Goal: Task Accomplishment & Management: Complete application form

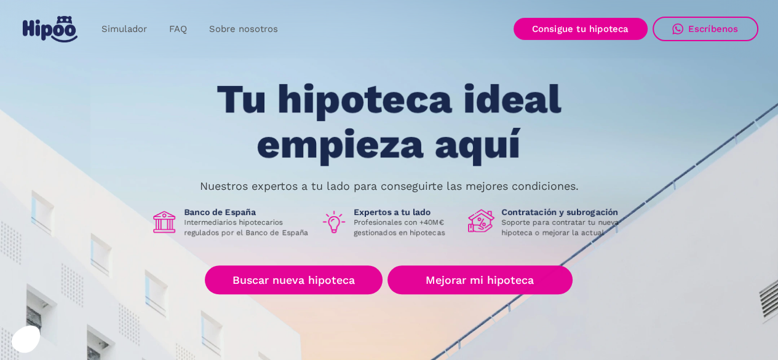
scroll to position [61, 0]
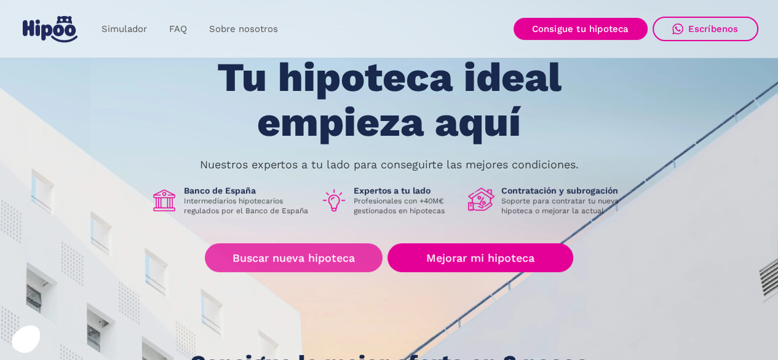
click at [266, 264] on link "Buscar nueva hipoteca" at bounding box center [294, 257] width 178 height 29
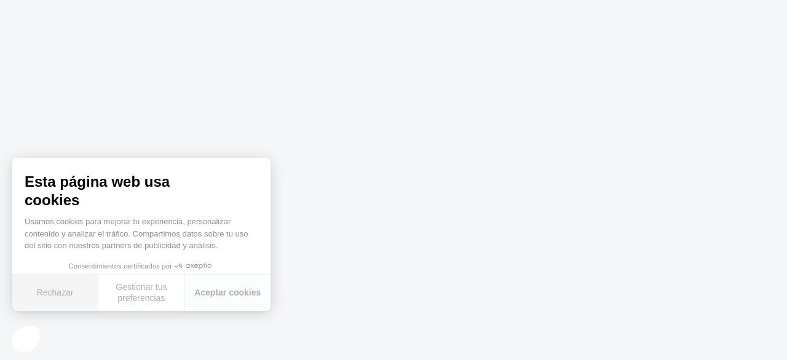
click at [59, 301] on button "Rechazar" at bounding box center [55, 293] width 86 height 36
